Goal: Find specific page/section: Find specific page/section

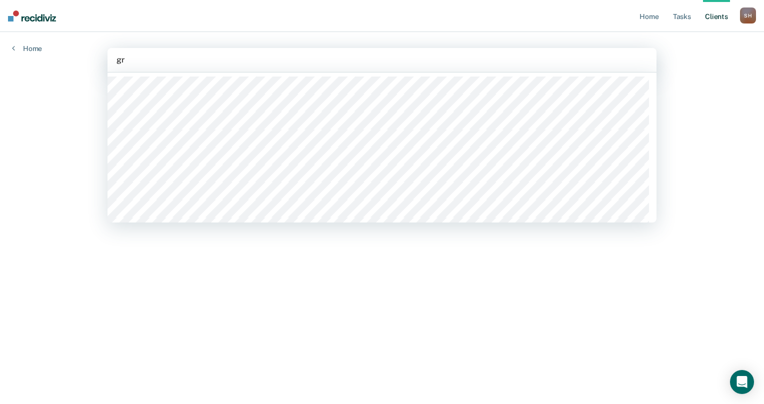
type input "gra"
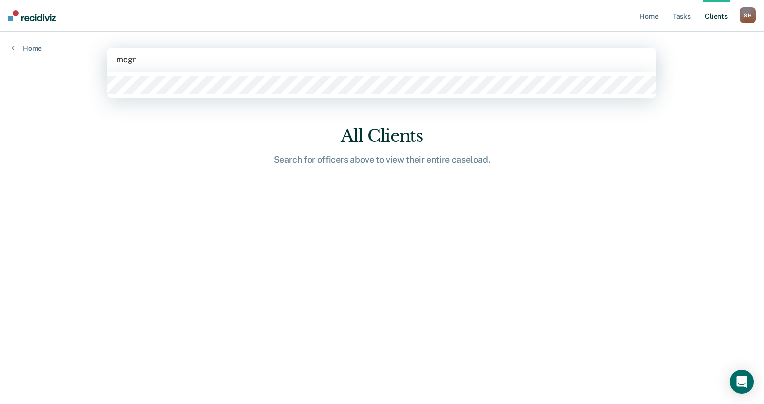
type input "mcgra"
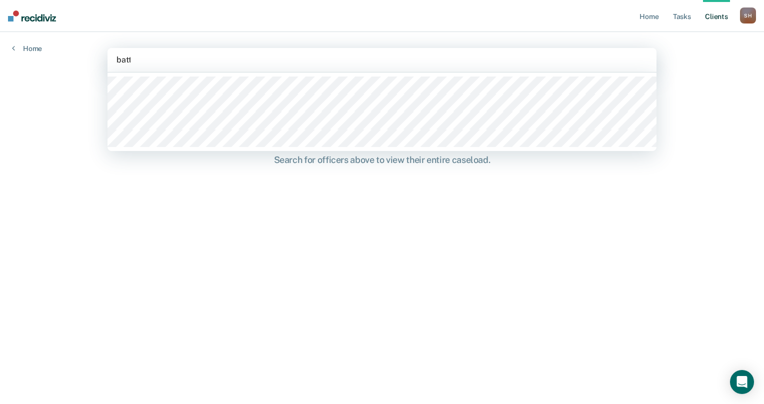
type input "[PERSON_NAME]"
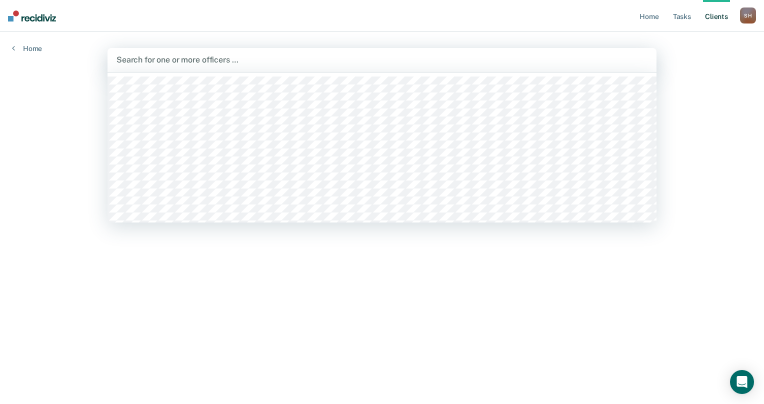
click at [120, 60] on div at bounding box center [382, 60] width 531 height 12
type input "[PERSON_NAME]"
click at [137, 58] on div at bounding box center [382, 60] width 531 height 12
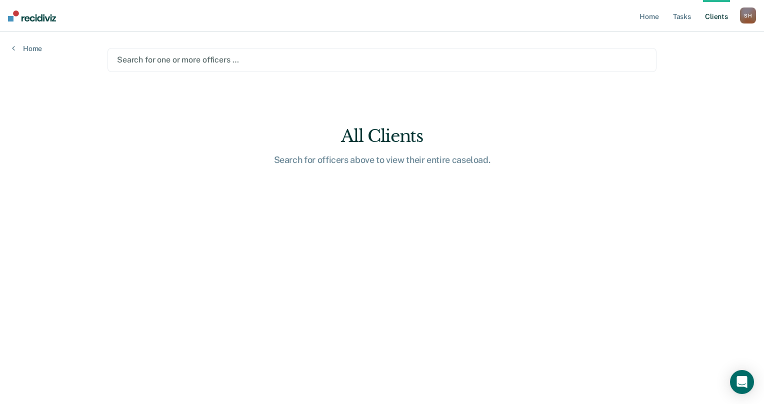
click at [122, 59] on div at bounding box center [382, 60] width 530 height 12
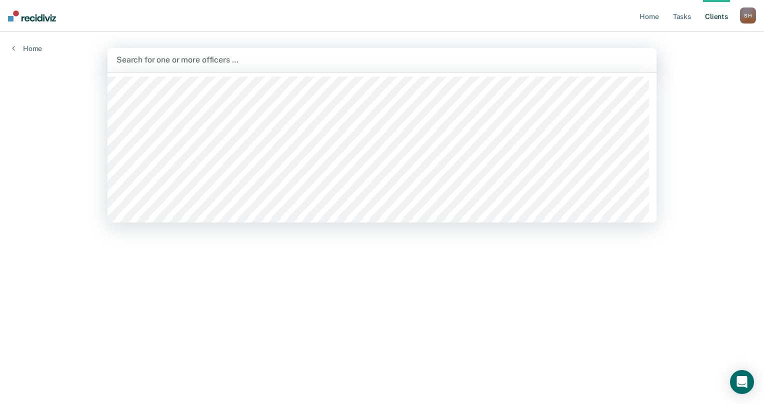
click at [117, 61] on input "text" at bounding box center [118, 60] width 2 height 10
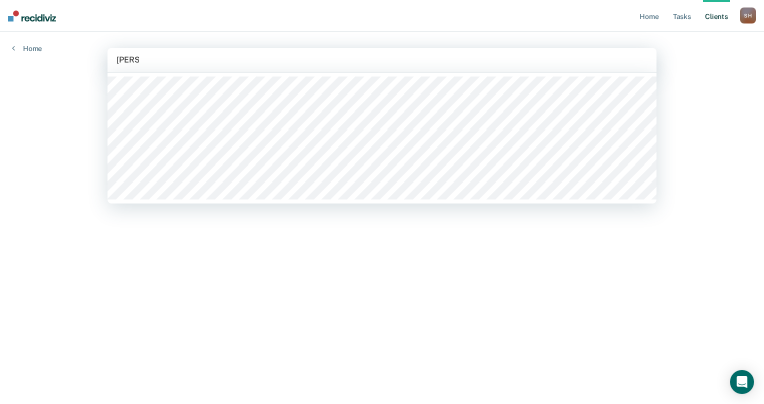
type input "mitche"
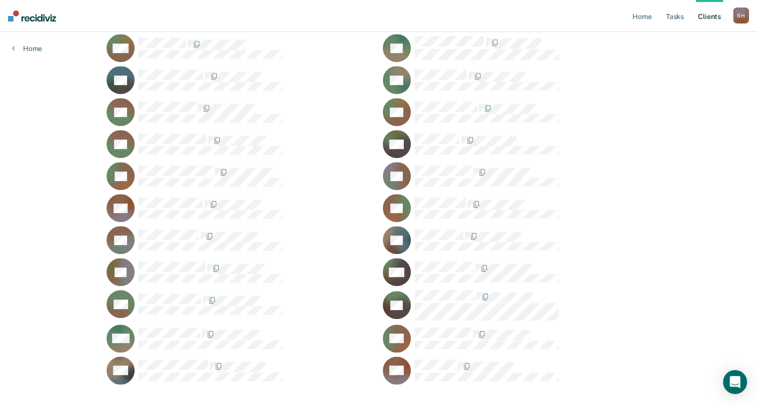
scroll to position [644, 0]
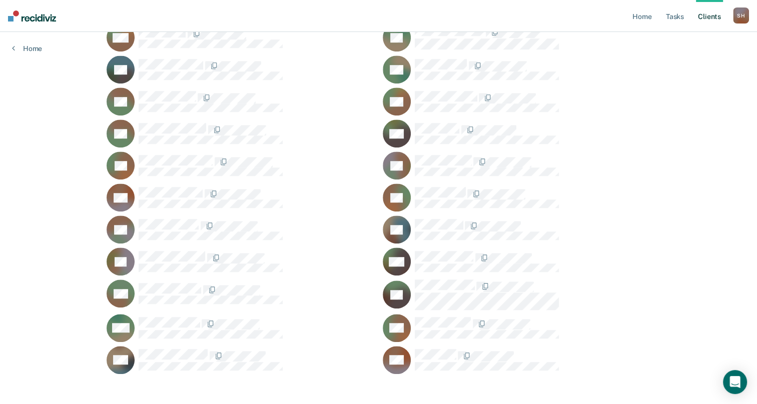
click at [625, 281] on div at bounding box center [533, 286] width 236 height 13
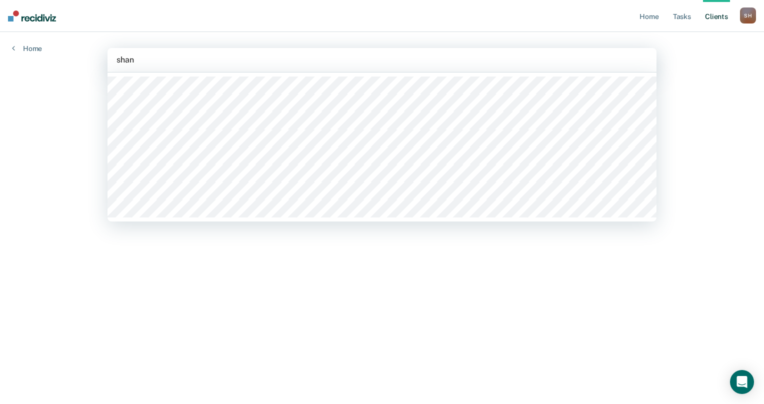
type input "shann"
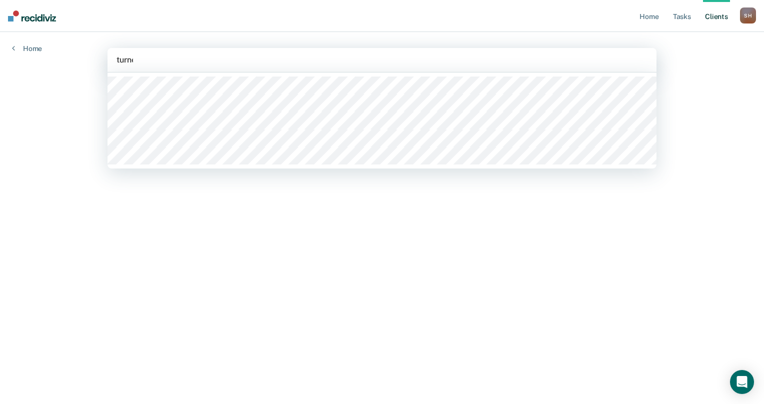
type input "turner"
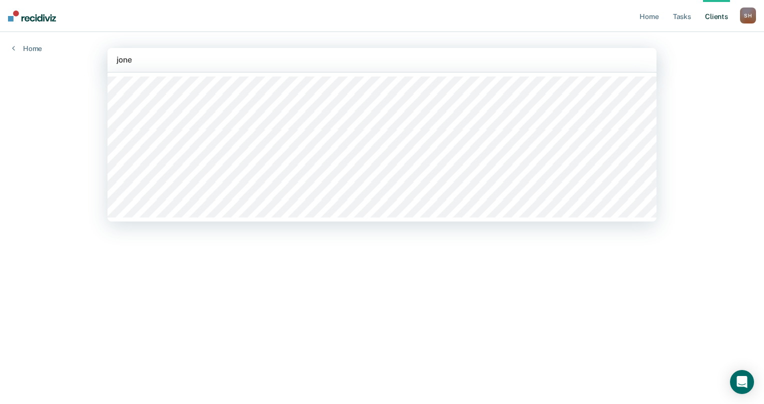
type input "jones"
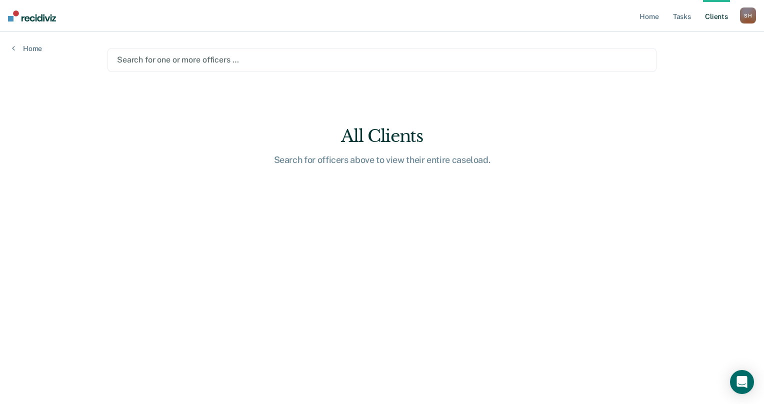
click at [159, 58] on div at bounding box center [382, 60] width 530 height 12
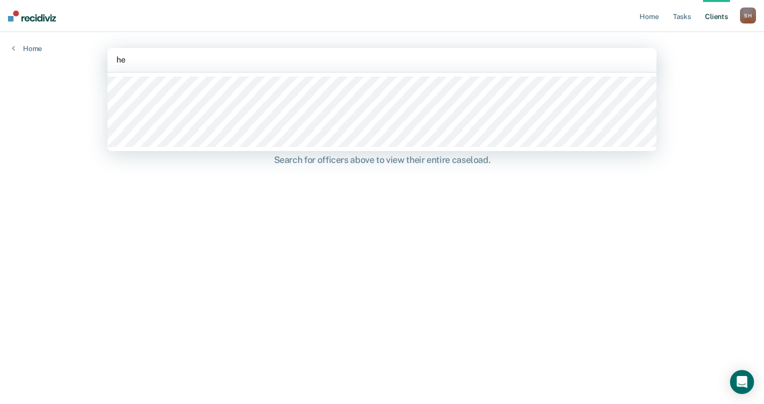
type input "h"
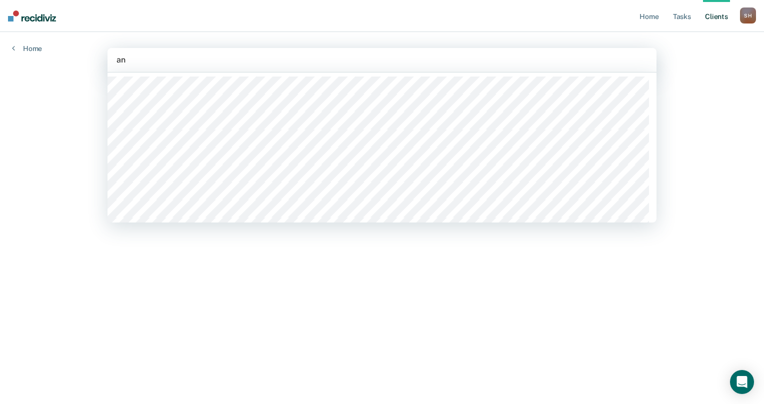
type input "a"
type input "mum"
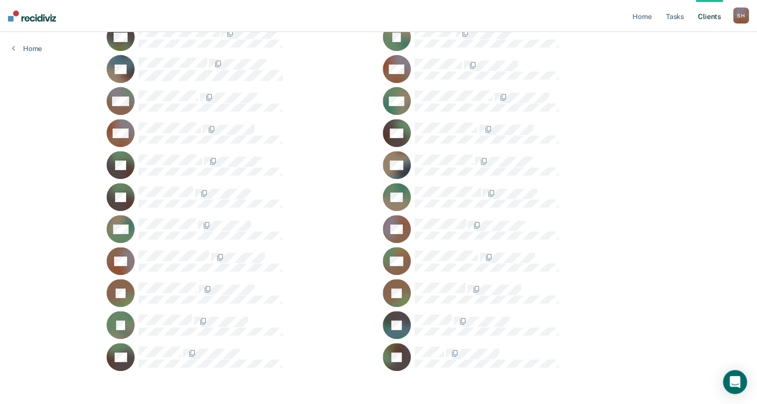
scroll to position [389, 0]
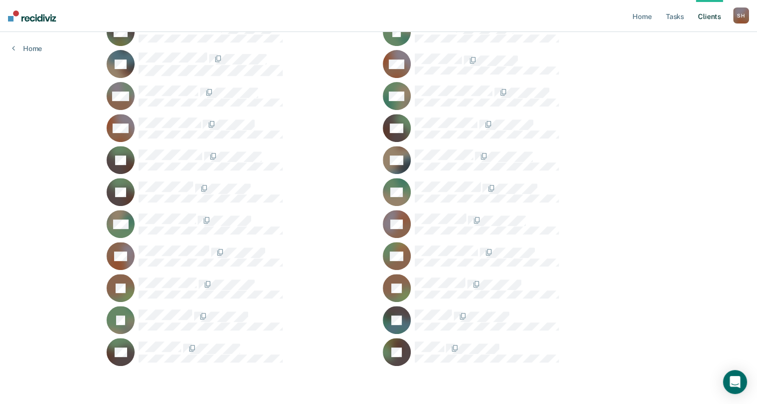
click at [638, 264] on div "AR" at bounding box center [517, 256] width 268 height 28
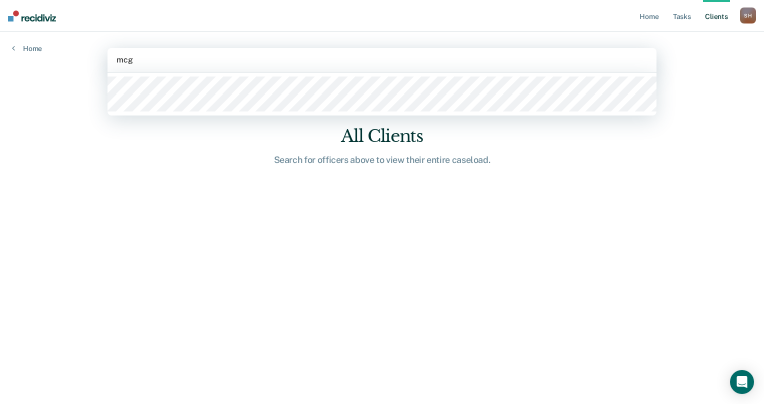
type input "mcgr"
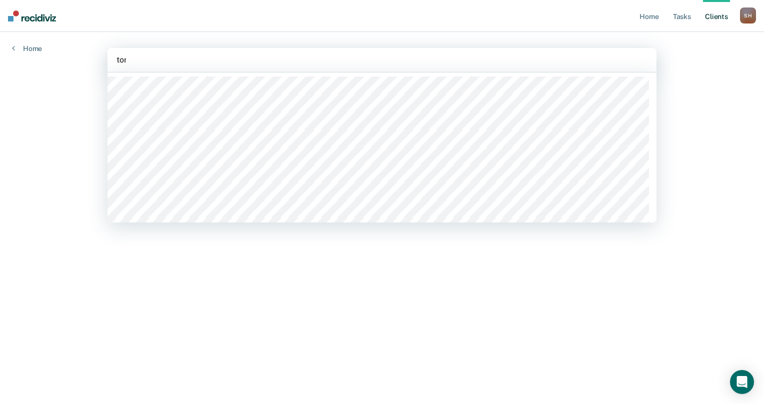
type input "toni"
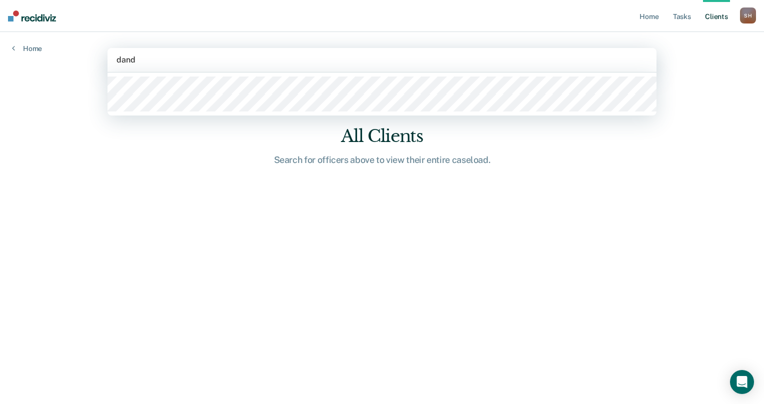
type input "dandy"
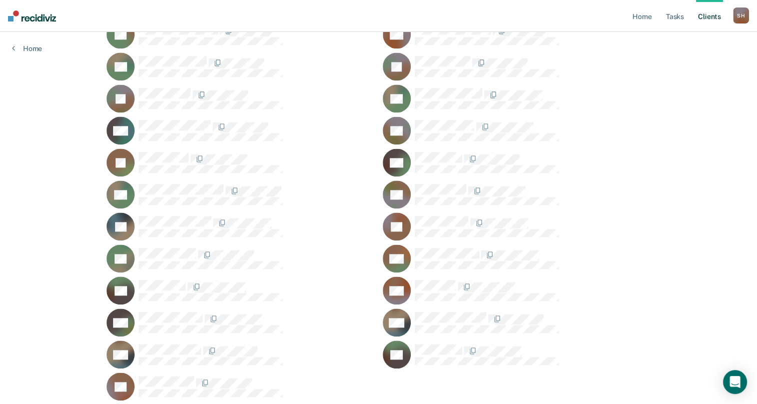
scroll to position [1029, 0]
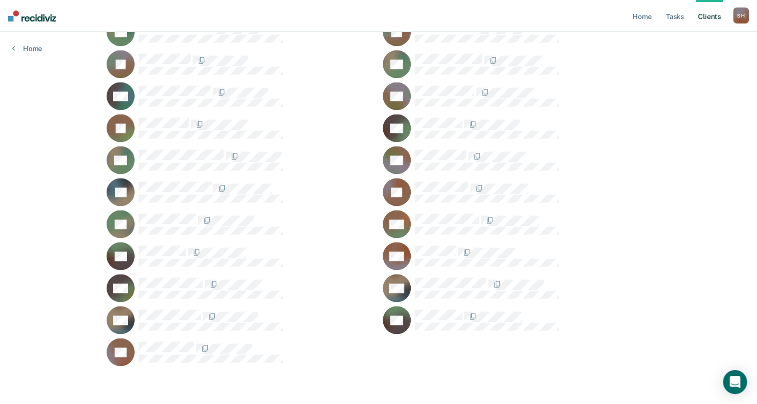
click at [634, 132] on div at bounding box center [533, 128] width 236 height 21
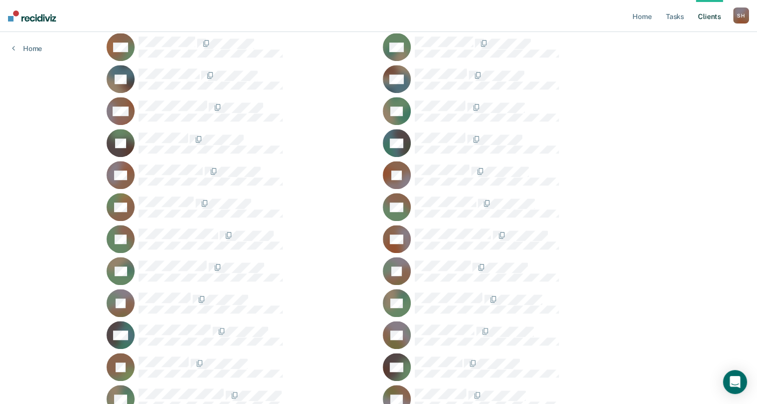
scroll to position [786, 0]
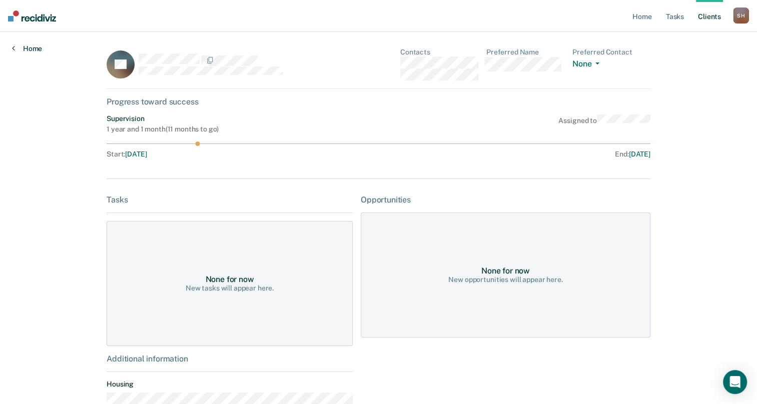
click at [13, 50] on icon at bounding box center [13, 48] width 3 height 8
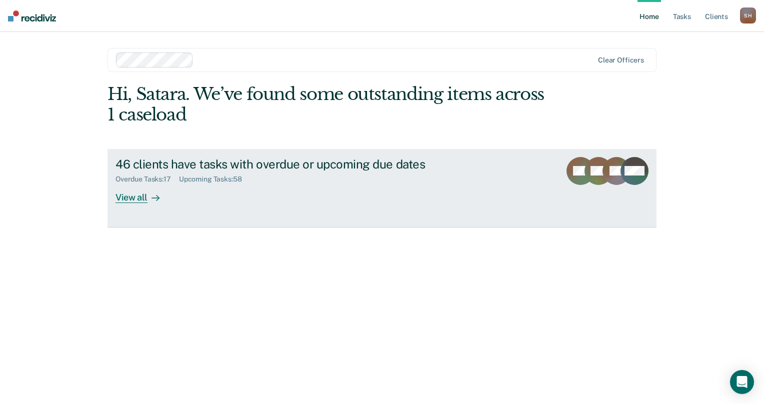
click at [130, 203] on link "46 clients have tasks with overdue or upcoming due dates Overdue Tasks : 17 Upc…" at bounding box center [382, 188] width 549 height 79
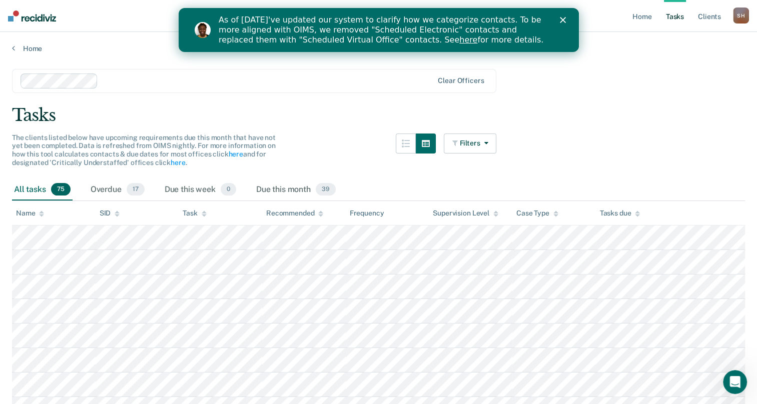
click at [741, 18] on div "S H" at bounding box center [741, 16] width 16 height 16
click at [561, 18] on icon "Close" at bounding box center [562, 20] width 6 height 6
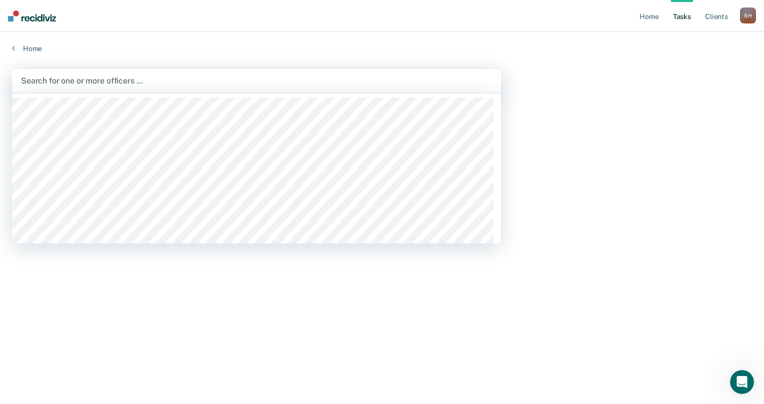
click at [36, 78] on div at bounding box center [256, 81] width 471 height 12
type input "sat"
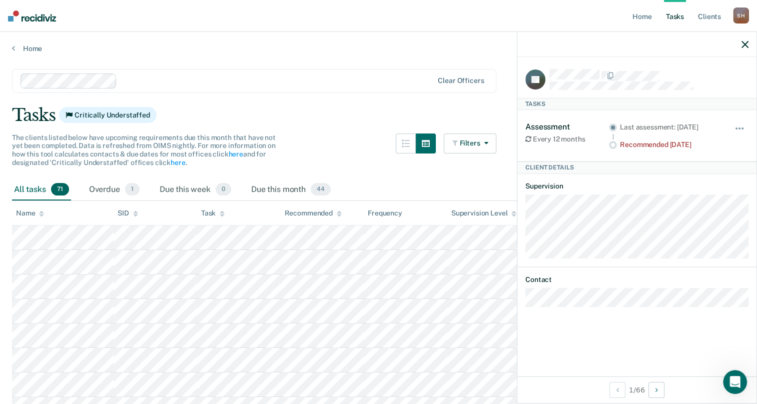
click at [356, 156] on div "The clients listed below have upcoming requirements due this month that have no…" at bounding box center [254, 157] width 484 height 46
click at [746, 44] on icon "button" at bounding box center [744, 44] width 7 height 7
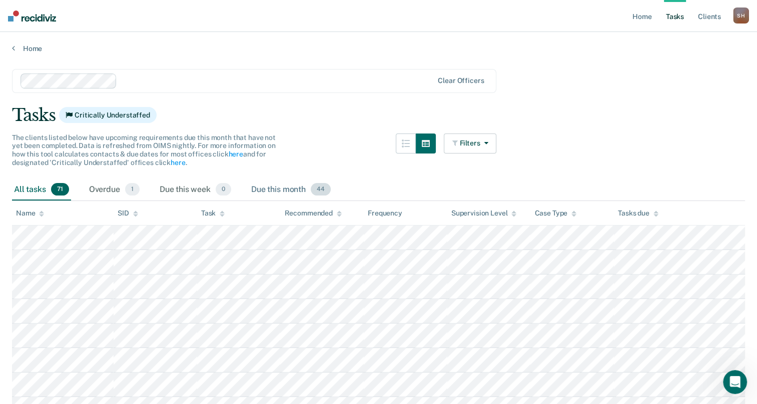
click at [295, 191] on div "Due this month 44" at bounding box center [291, 190] width 84 height 22
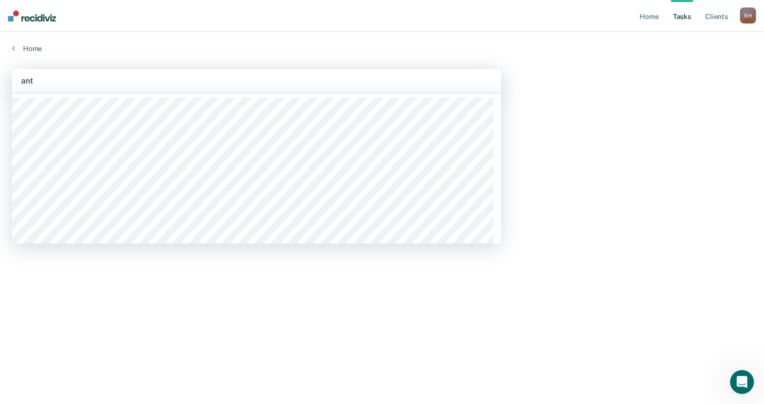
type input "anto"
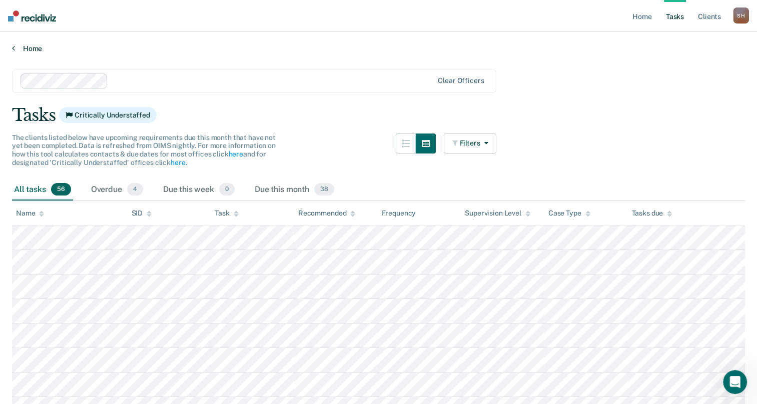
click at [29, 46] on link "Home" at bounding box center [378, 48] width 733 height 9
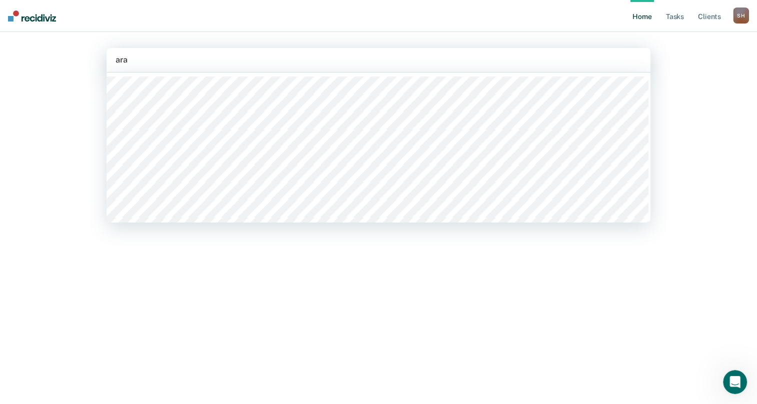
type input "arac"
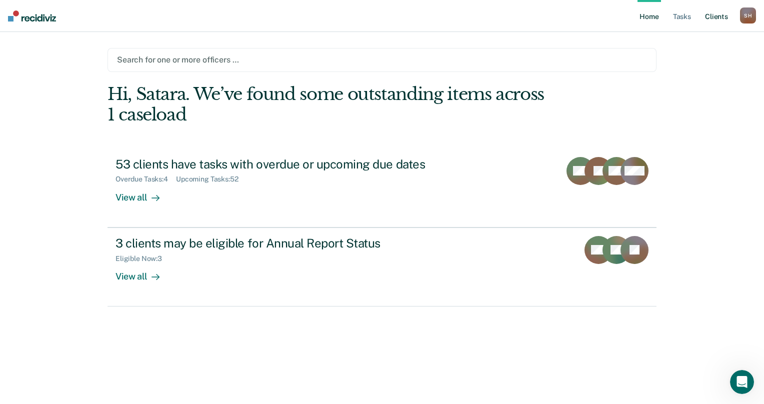
click at [717, 20] on link "Client s" at bounding box center [716, 16] width 27 height 32
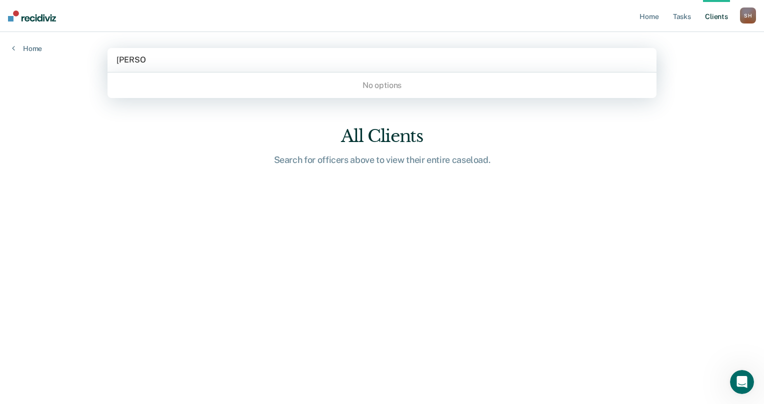
type input "antonia"
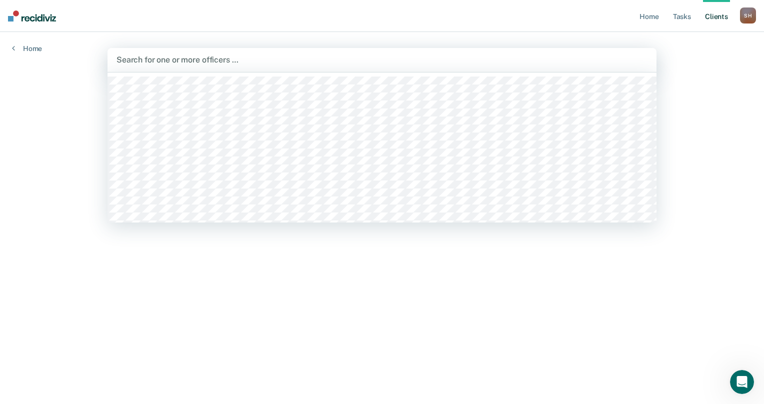
click at [138, 60] on div at bounding box center [382, 60] width 531 height 12
type input "gra"
type input "sue"
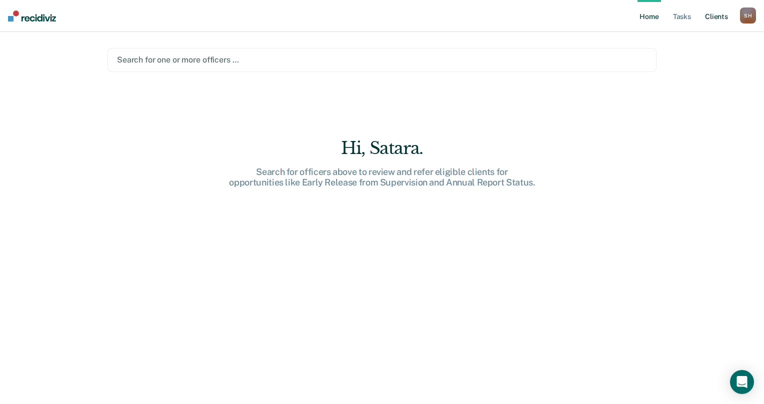
click at [717, 20] on link "Client s" at bounding box center [716, 16] width 27 height 32
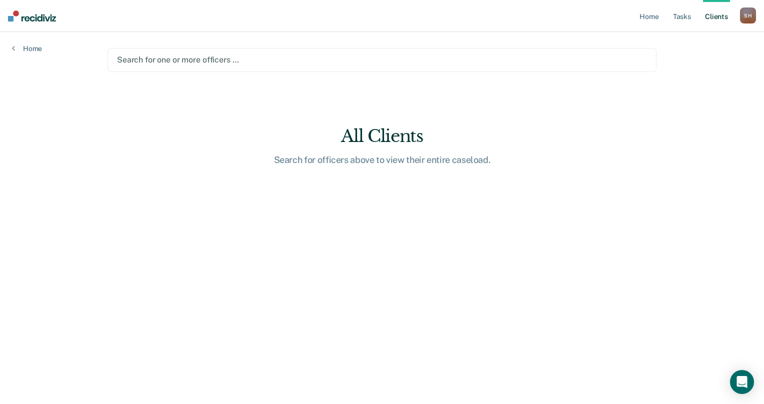
click at [717, 20] on link "Client s" at bounding box center [716, 16] width 27 height 32
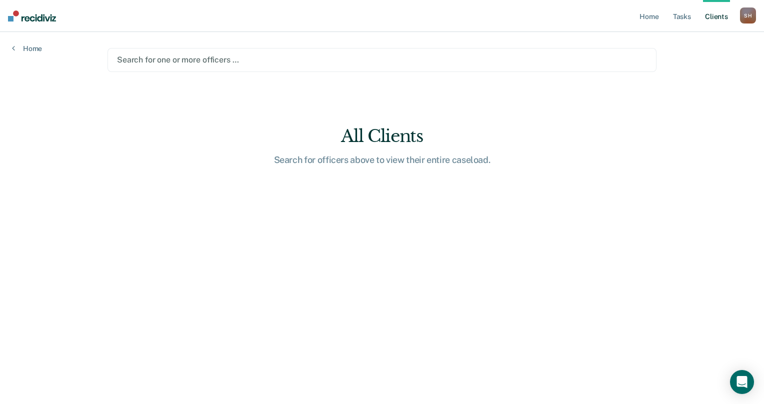
click at [717, 20] on link "Client s" at bounding box center [716, 16] width 27 height 32
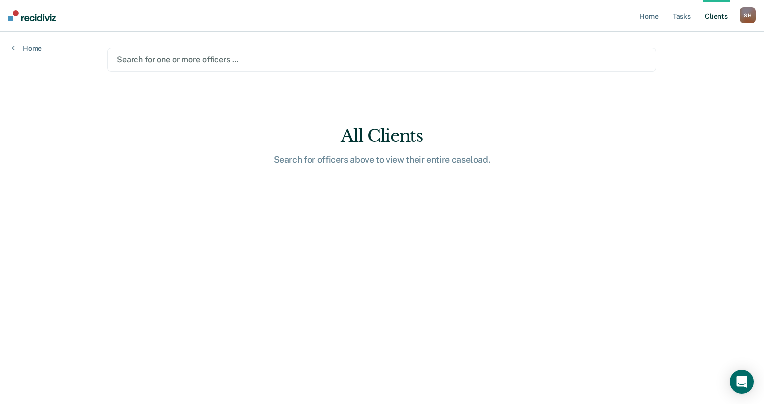
click at [717, 20] on link "Client s" at bounding box center [716, 16] width 27 height 32
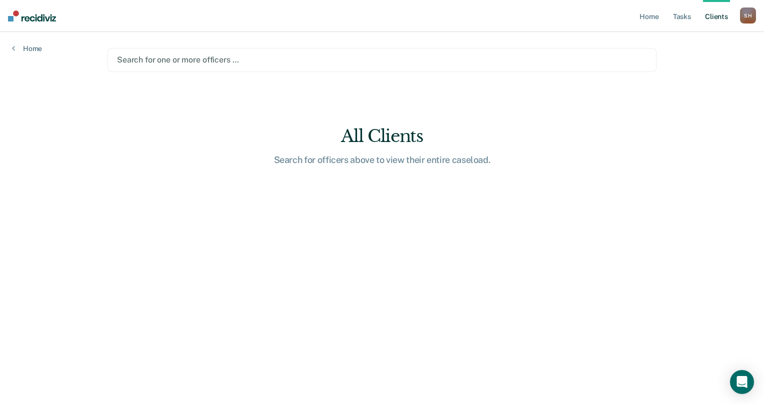
click at [722, 18] on link "Client s" at bounding box center [716, 16] width 27 height 32
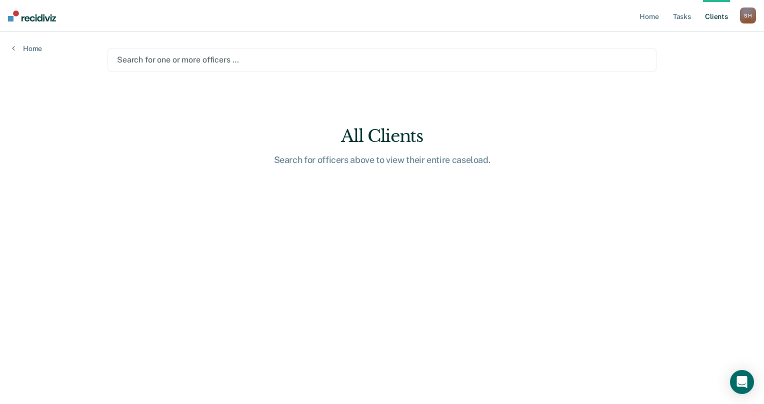
click at [722, 18] on link "Client s" at bounding box center [716, 16] width 27 height 32
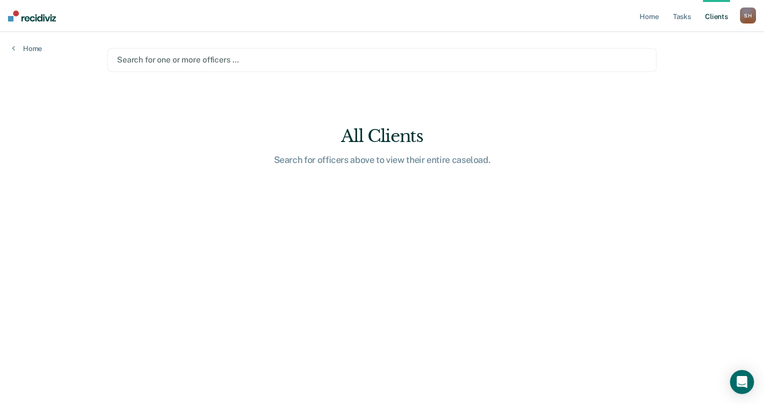
click at [722, 18] on link "Client s" at bounding box center [716, 16] width 27 height 32
click at [721, 16] on link "Client s" at bounding box center [716, 16] width 27 height 32
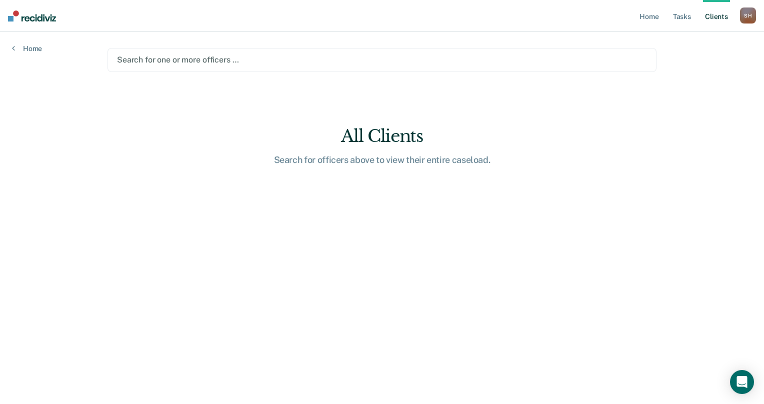
click at [721, 16] on link "Client s" at bounding box center [716, 16] width 27 height 32
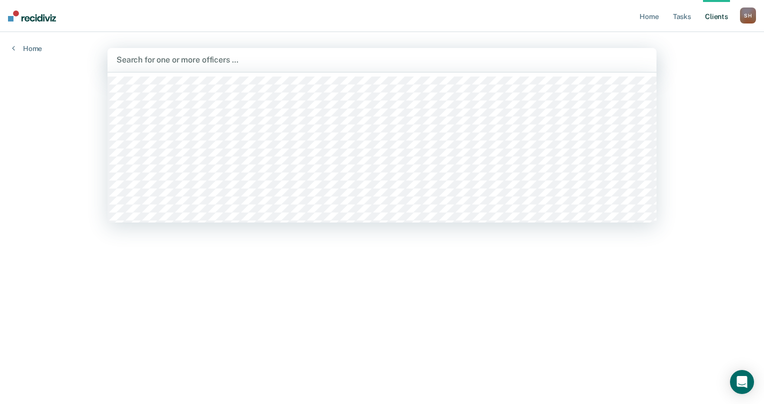
click at [196, 59] on div at bounding box center [382, 60] width 531 height 12
type input "sata"
